Goal: Task Accomplishment & Management: Manage account settings

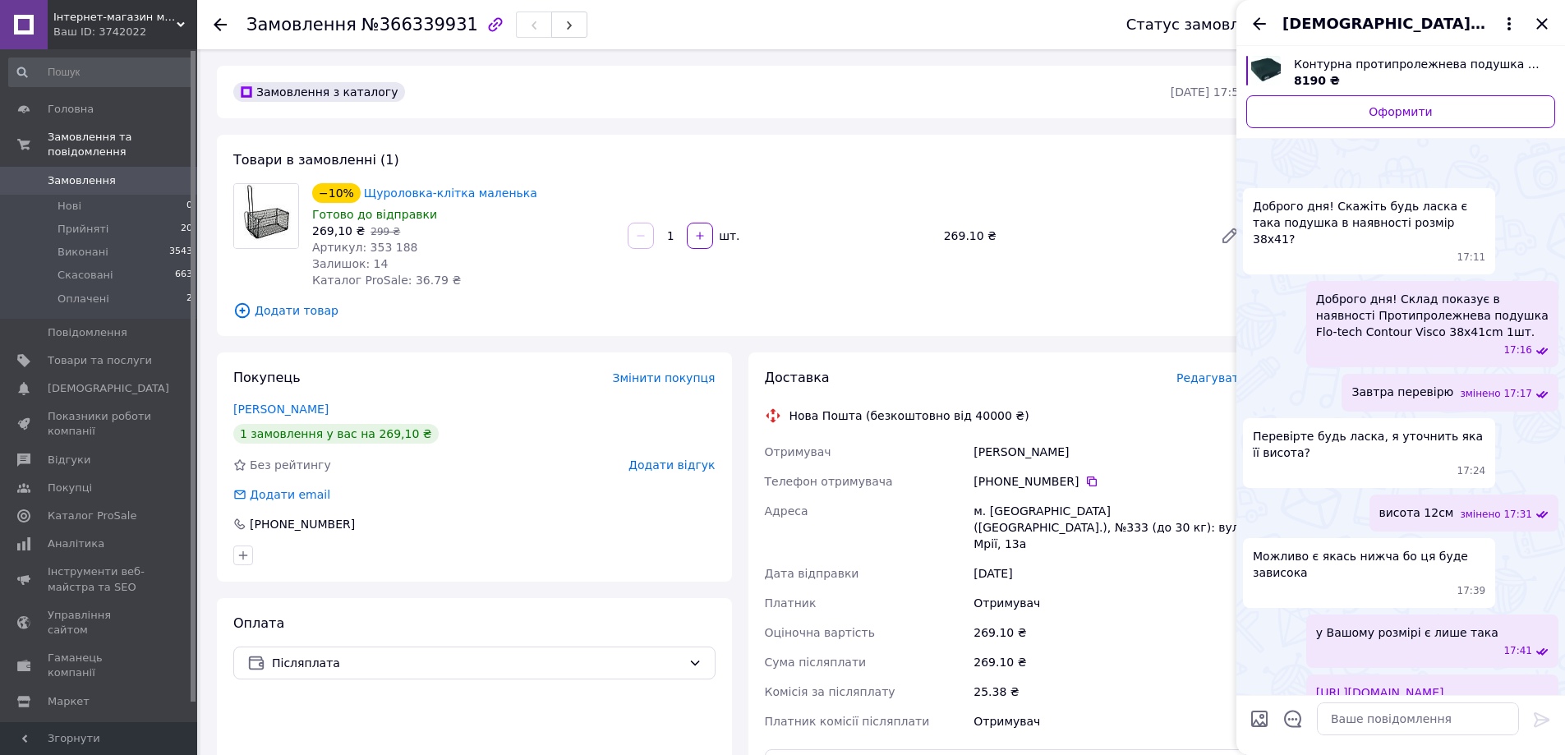
scroll to position [1427, 0]
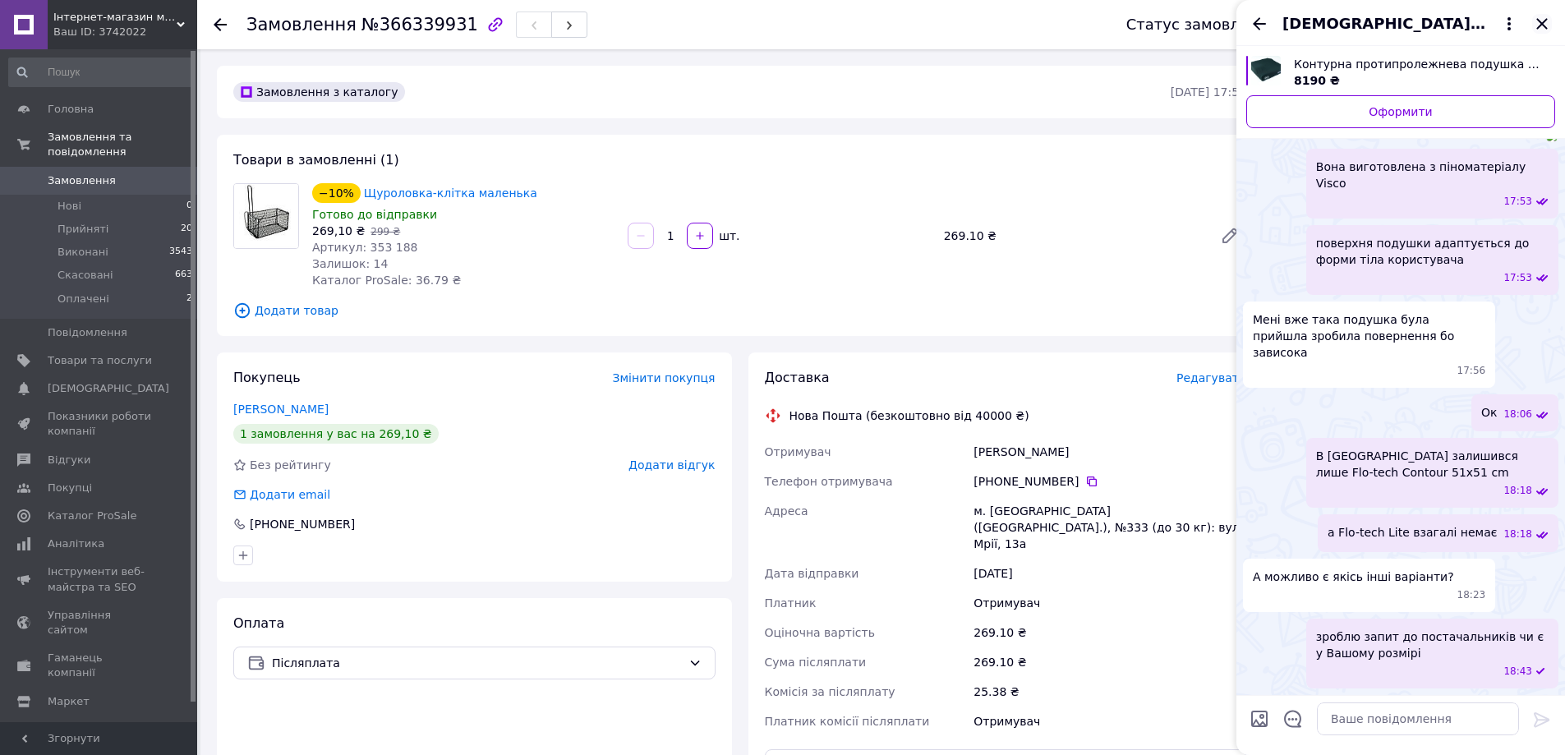
click at [1537, 21] on icon "Закрити" at bounding box center [1542, 24] width 20 height 20
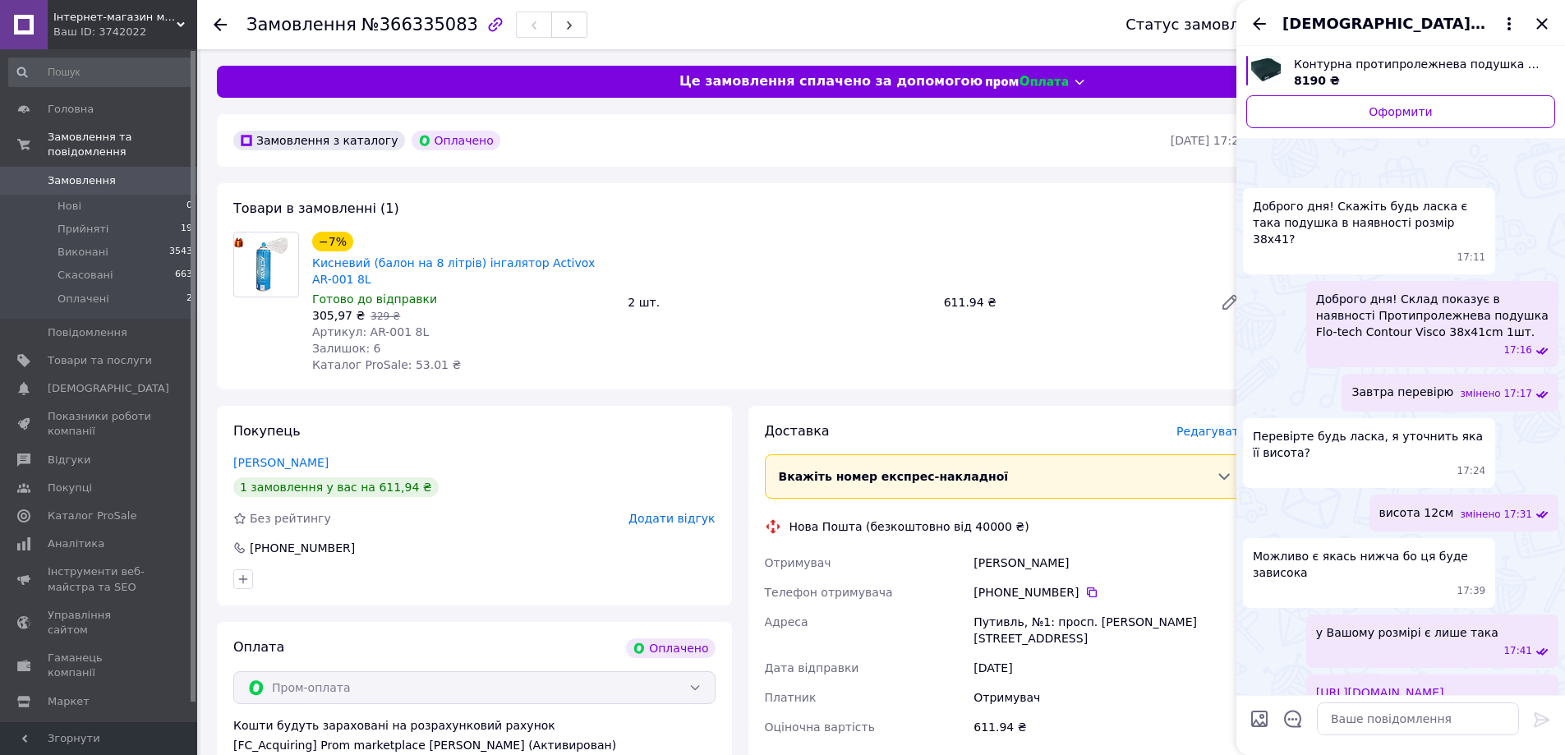
scroll to position [1427, 0]
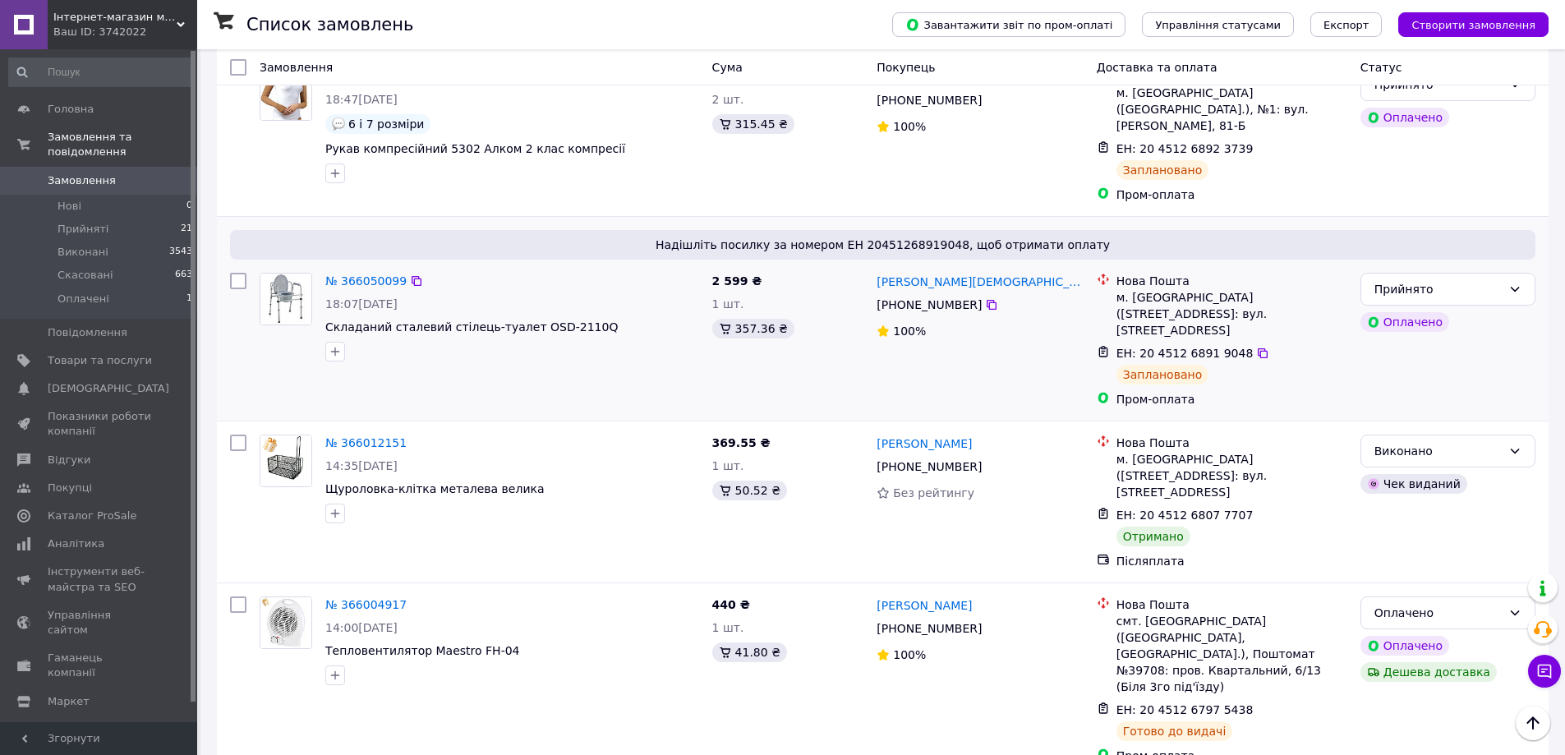
scroll to position [2629, 0]
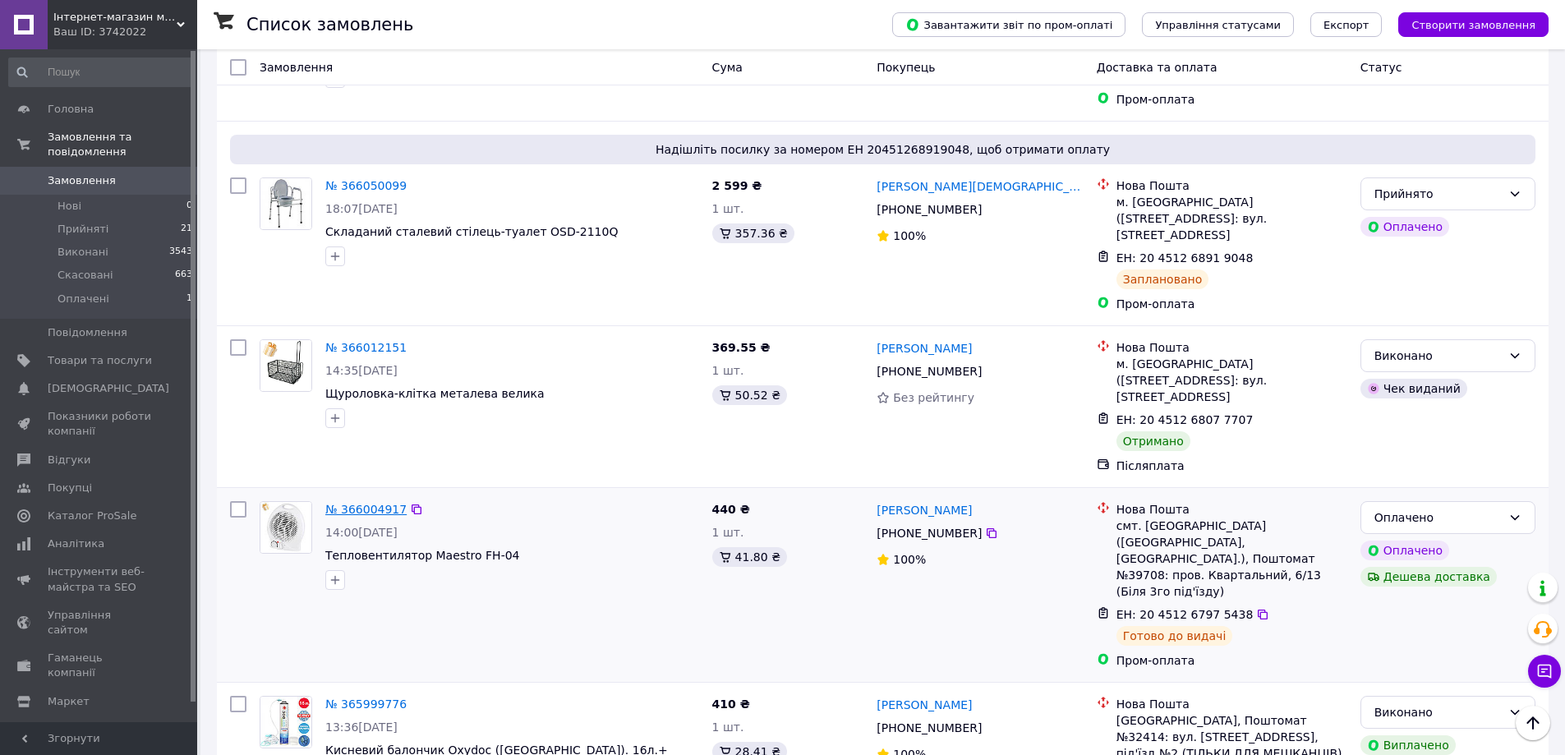
click at [348, 503] on link "№ 366004917" at bounding box center [365, 509] width 81 height 13
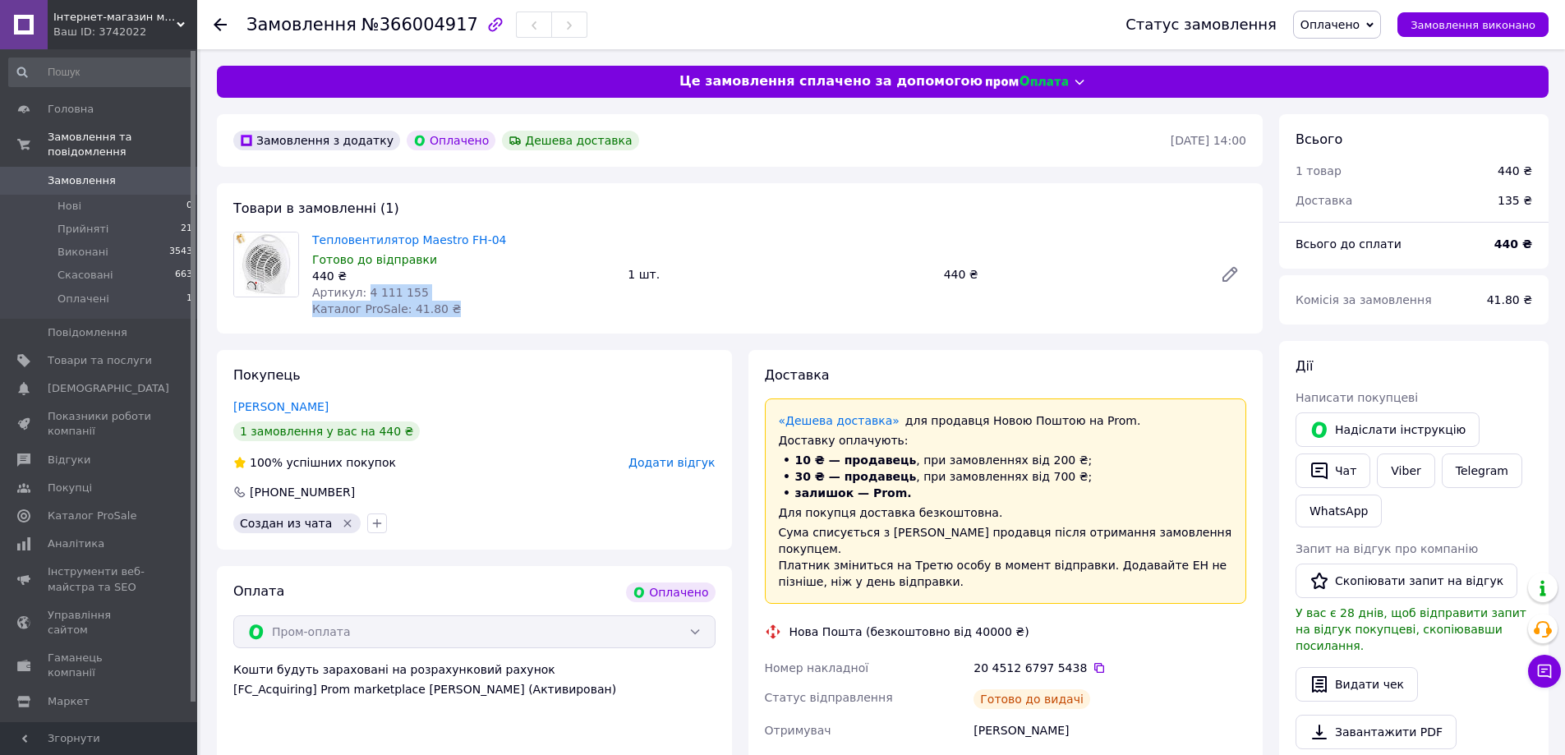
drag, startPoint x: 361, startPoint y: 295, endPoint x: 499, endPoint y: 301, distance: 137.3
click at [499, 301] on div "Тепловентилятор Maestro FH-04 Готово до відправки 440 ₴ Артикул: 4 111 155 Ката…" at bounding box center [463, 274] width 315 height 92
click at [471, 292] on div "Артикул: 4 111 155" at bounding box center [463, 292] width 302 height 16
drag, startPoint x: 359, startPoint y: 288, endPoint x: 430, endPoint y: 288, distance: 70.7
click at [430, 288] on div "Артикул: 4 111 155" at bounding box center [463, 292] width 302 height 16
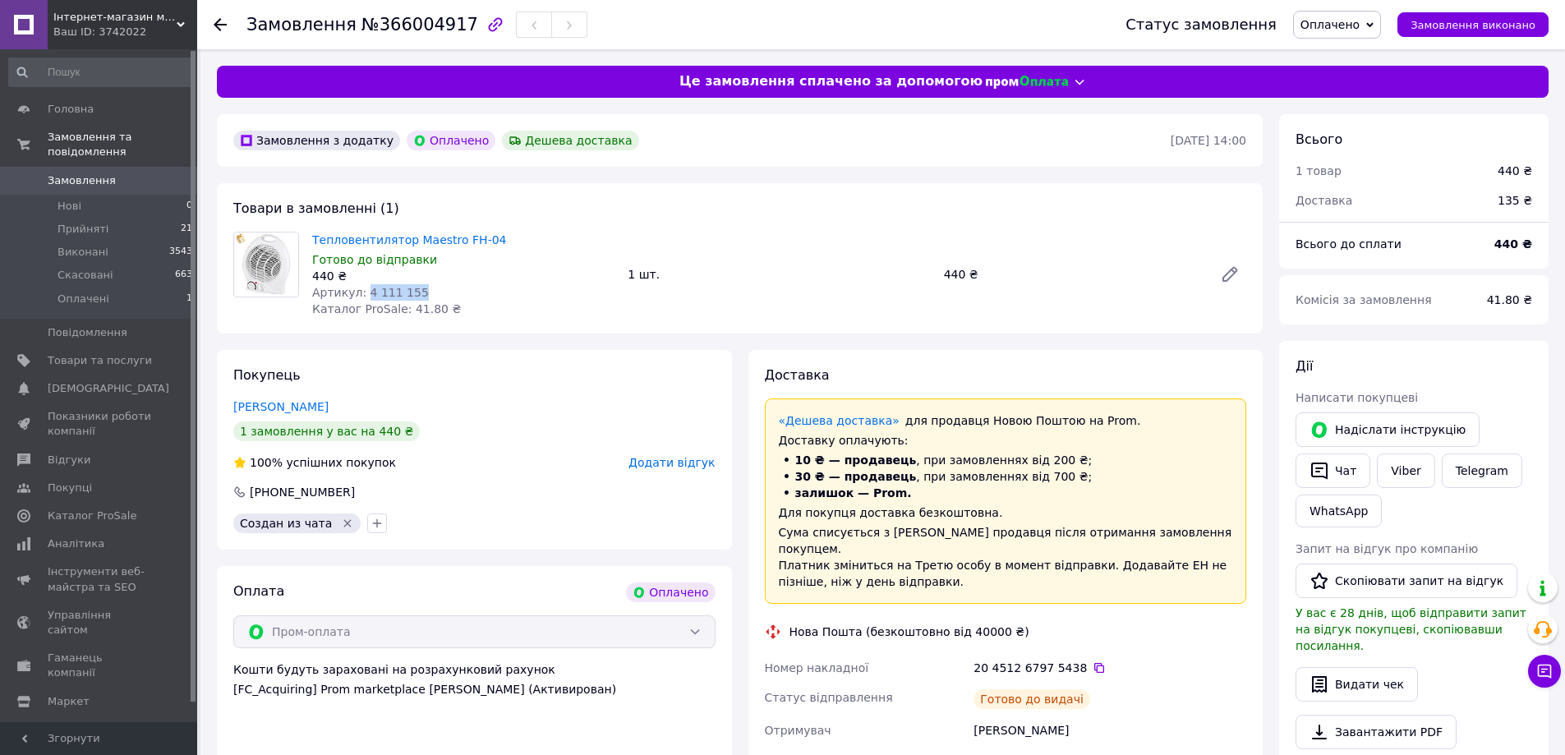
copy span "4 111 155"
click at [1377, 667] on button "Видати чек" at bounding box center [1357, 684] width 122 height 35
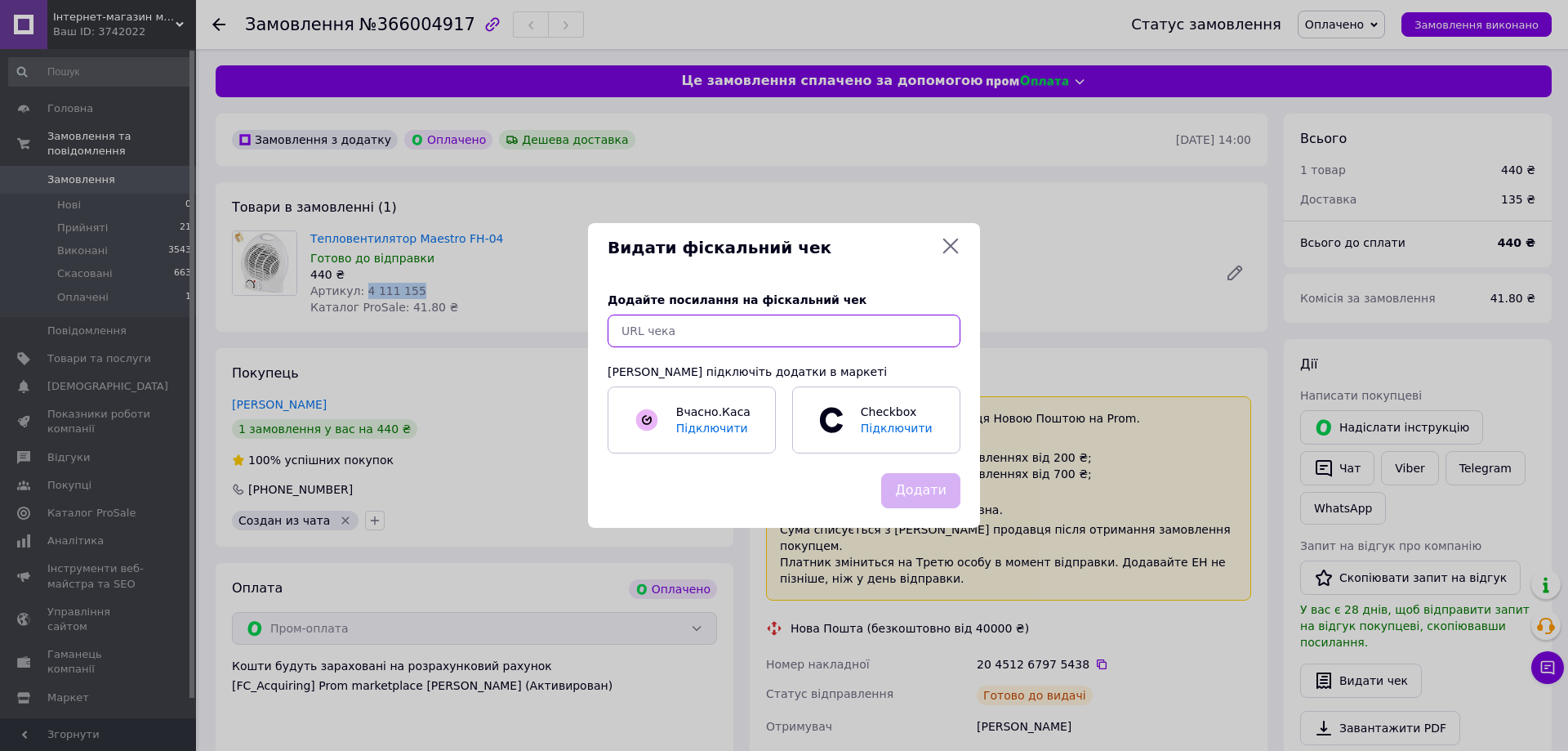
click at [627, 332] on input "text" at bounding box center [784, 330] width 353 height 33
paste input "https://kasa.vchasno.ua/check-viewer/xIiDIQZxdks"
type input "https://kasa.vchasno.ua/check-viewer/xIiDIQZxdks"
click at [950, 490] on button "Додати" at bounding box center [921, 490] width 80 height 35
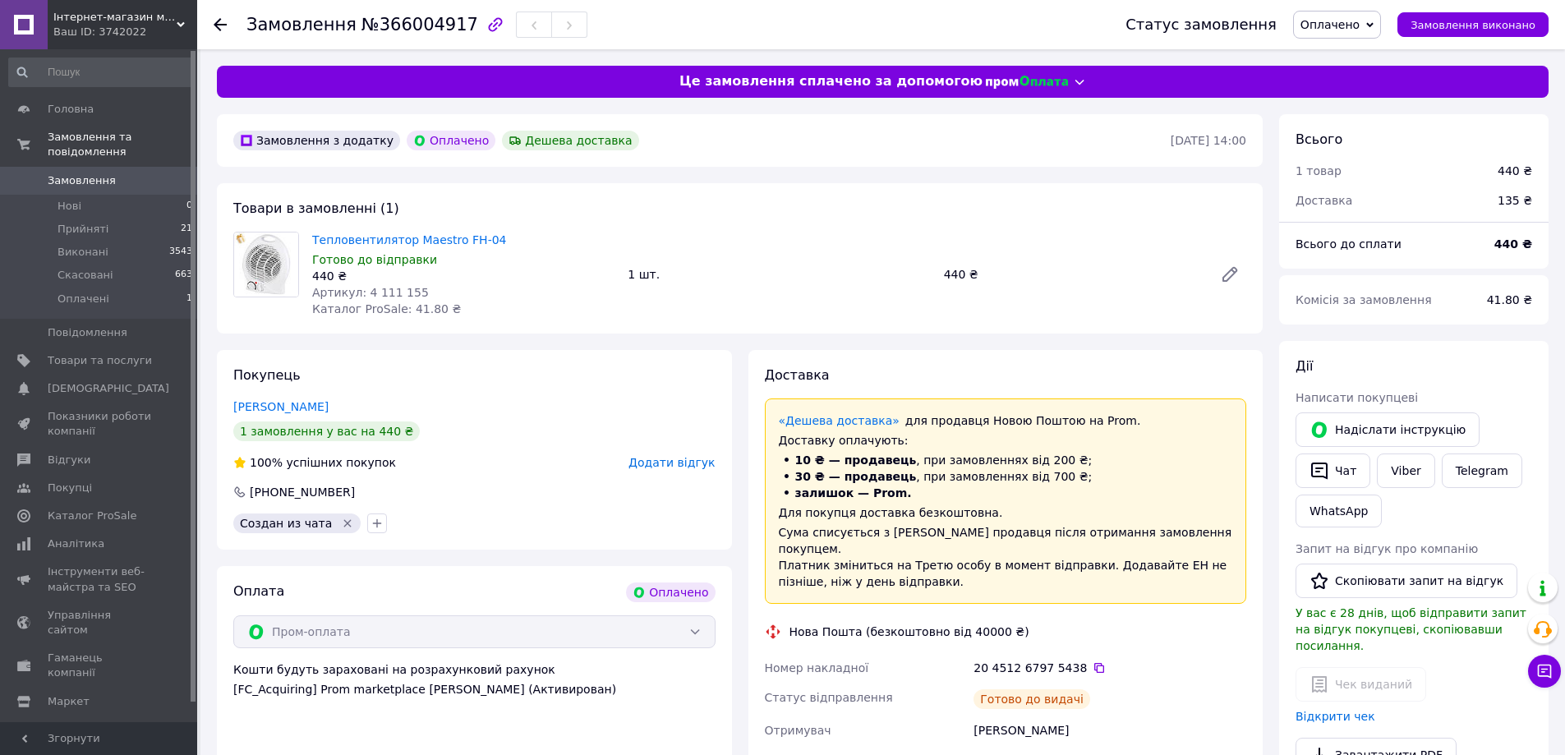
click at [65, 173] on span "Замовлення" at bounding box center [82, 180] width 68 height 15
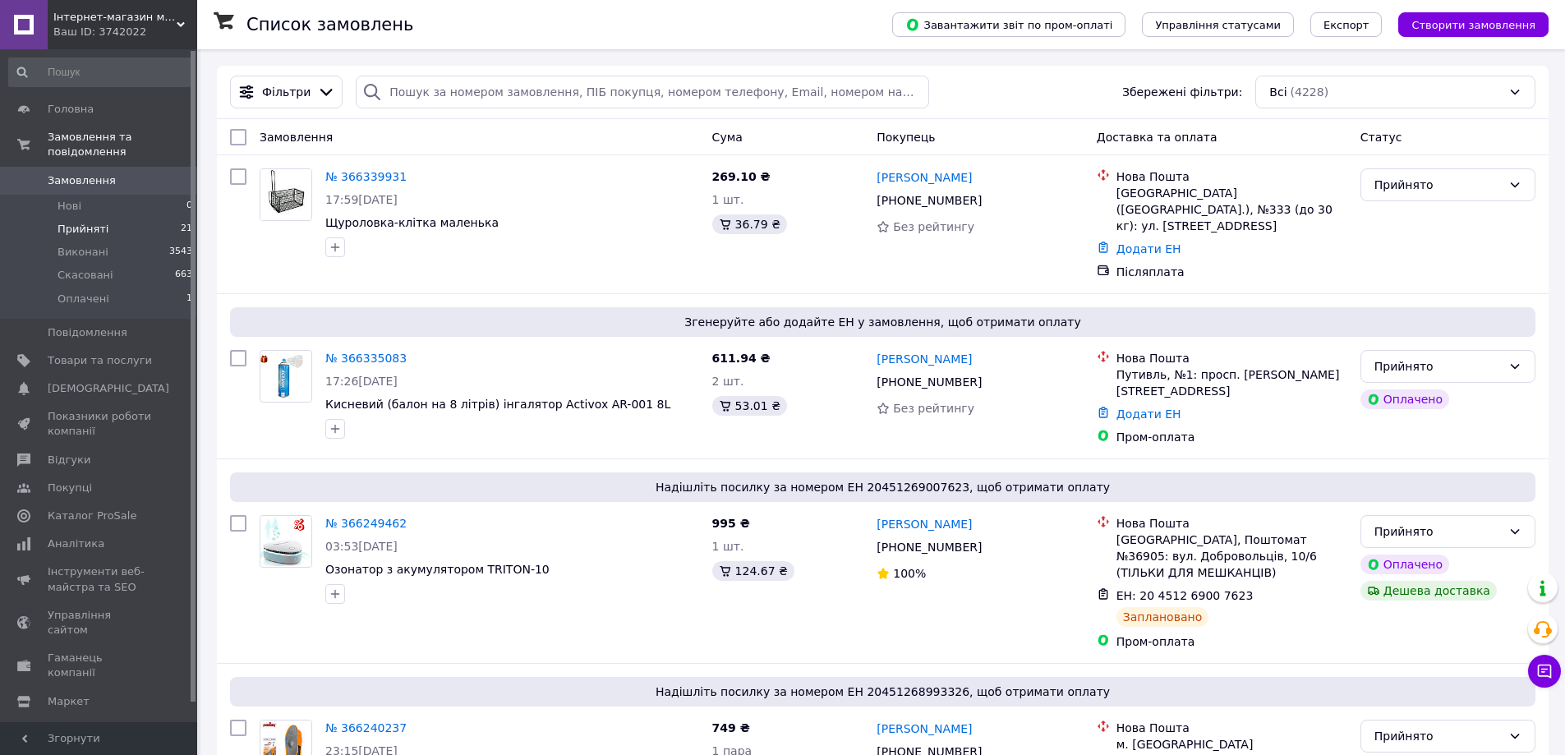
click at [88, 222] on span "Прийняті" at bounding box center [83, 229] width 51 height 15
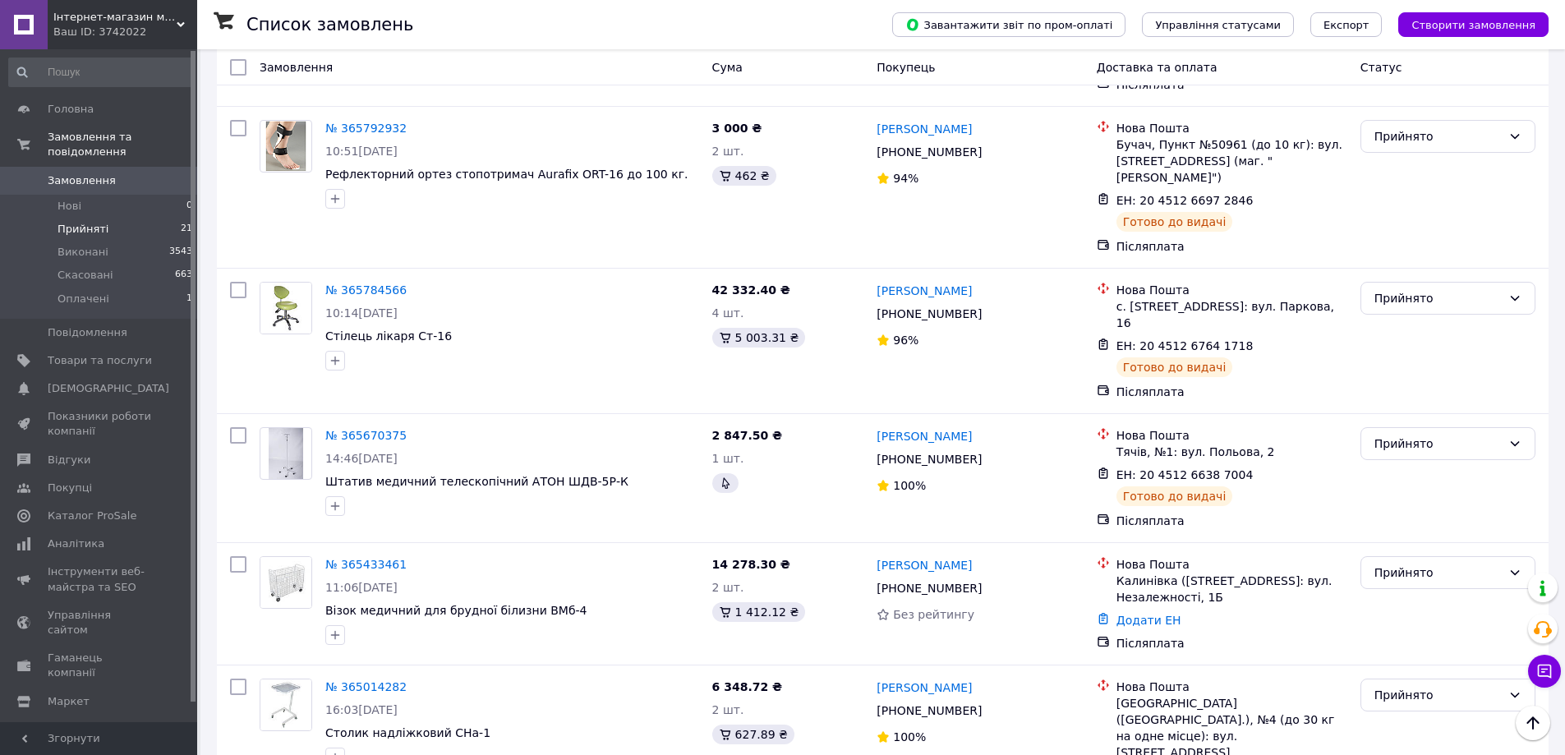
scroll to position [2896, 0]
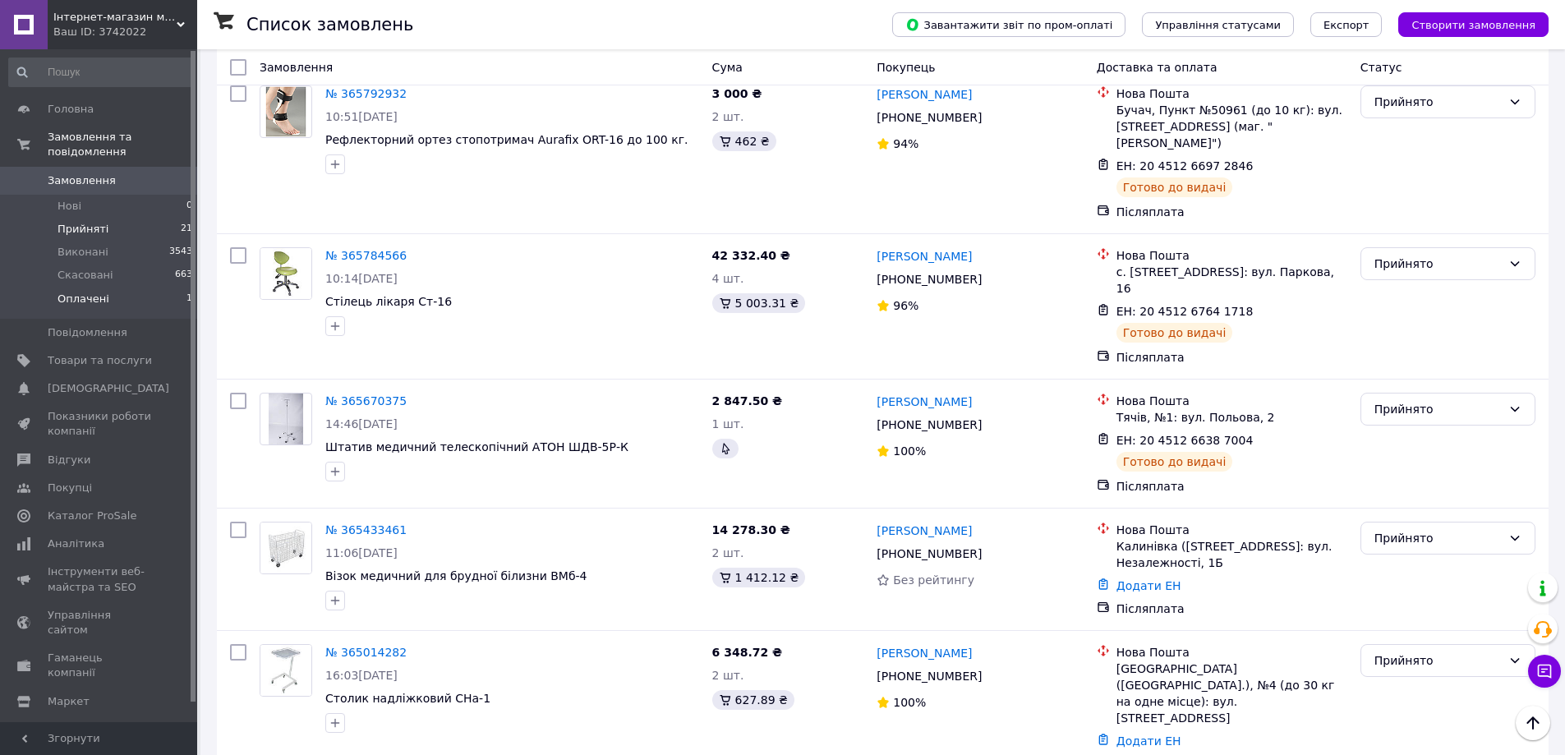
click at [99, 292] on span "Оплачені" at bounding box center [84, 299] width 52 height 15
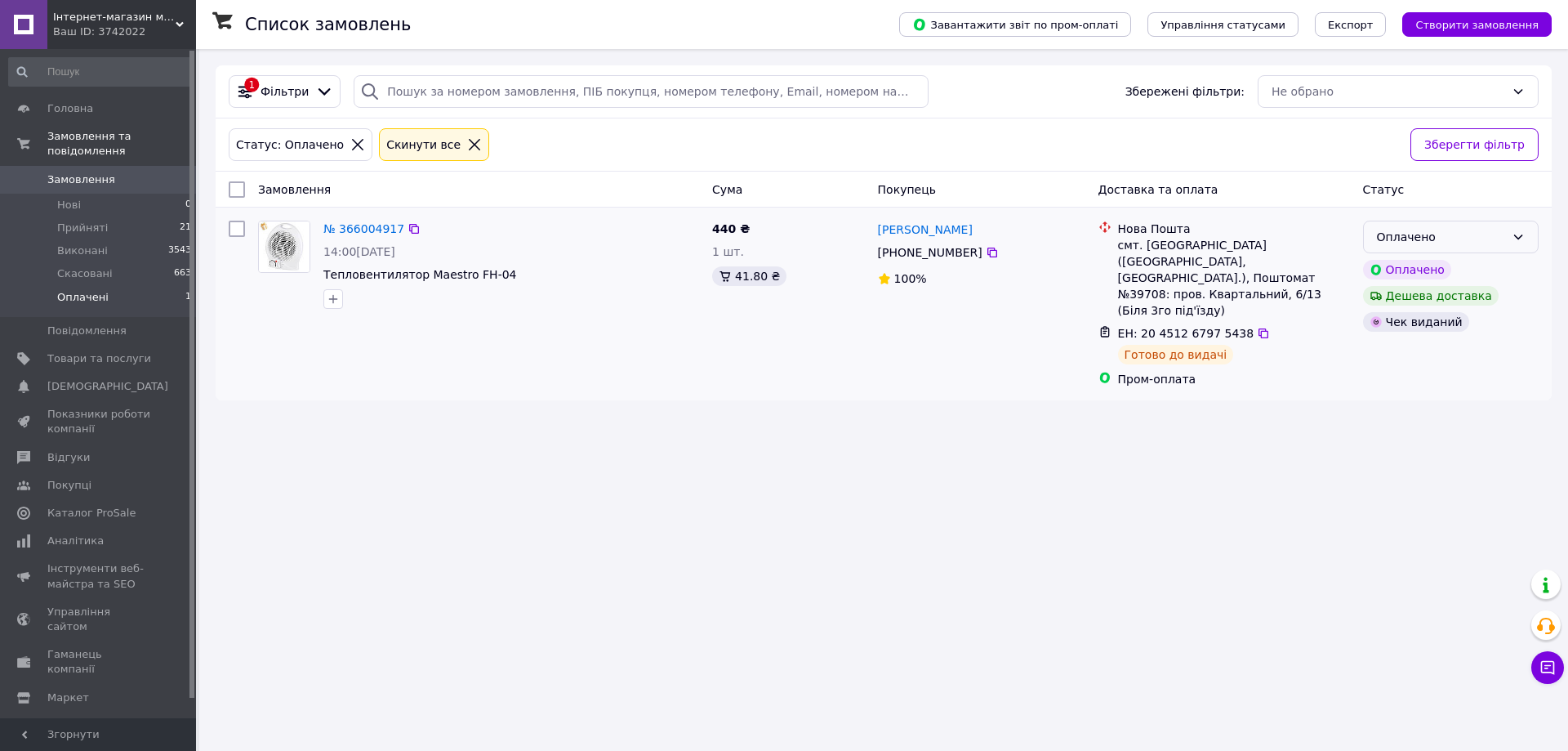
click at [1446, 231] on div "Оплачено" at bounding box center [1441, 237] width 128 height 18
click at [1408, 298] on li "Виконано" at bounding box center [1451, 302] width 174 height 30
click at [102, 499] on link "Каталог ProSale" at bounding box center [100, 513] width 201 height 28
